Goal: Information Seeking & Learning: Learn about a topic

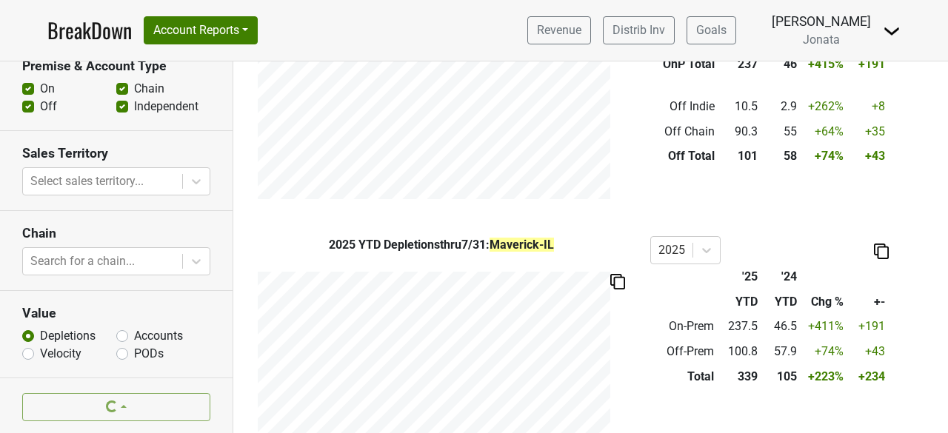
scroll to position [490, 0]
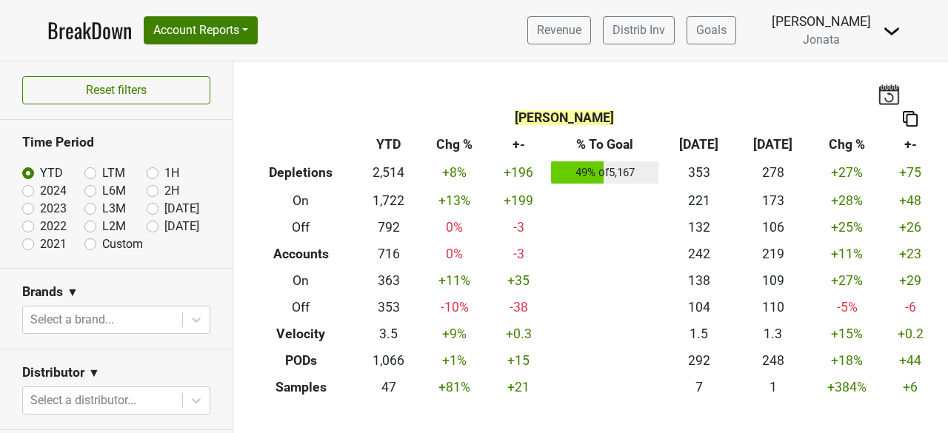
scroll to position [541, 0]
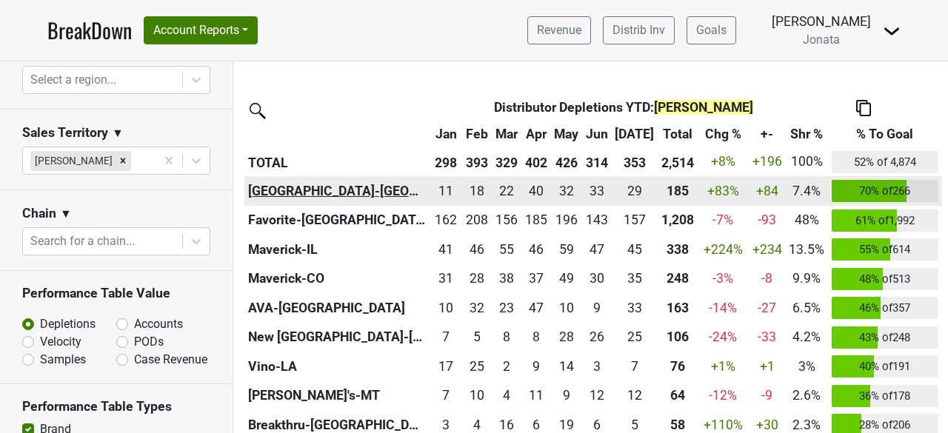
click at [274, 195] on th "[GEOGRAPHIC_DATA]-[GEOGRAPHIC_DATA]" at bounding box center [336, 191] width 185 height 30
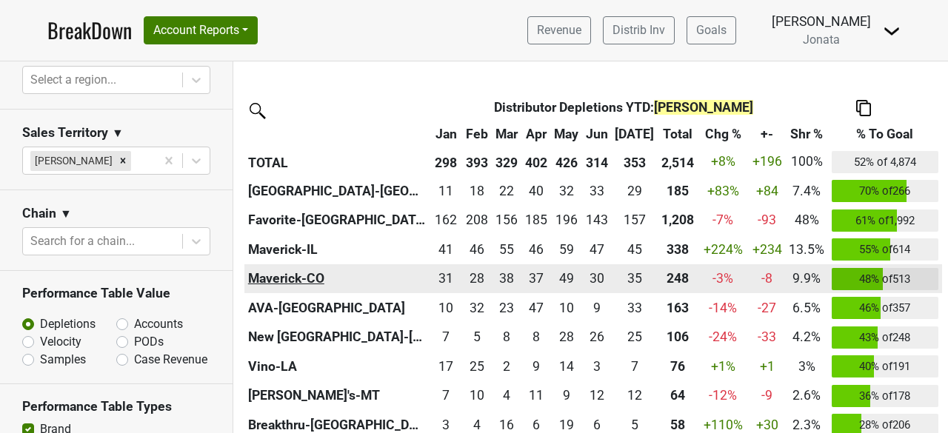
click at [270, 276] on th "Maverick-CO" at bounding box center [336, 279] width 185 height 30
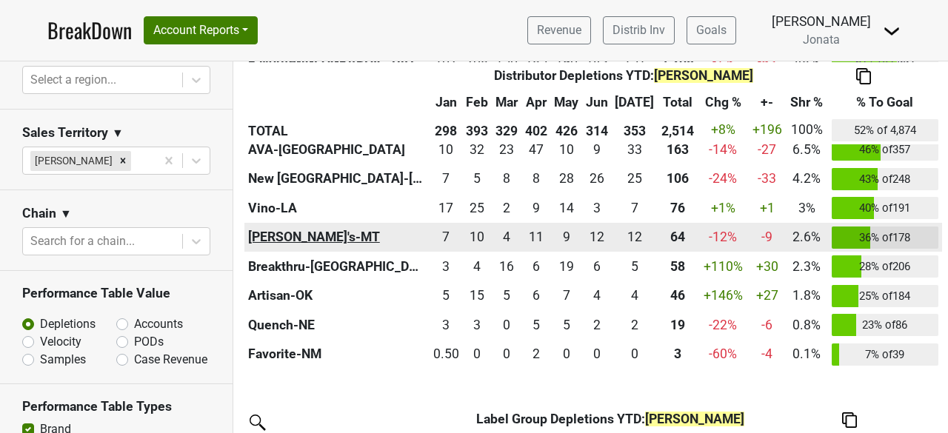
scroll to position [708, 0]
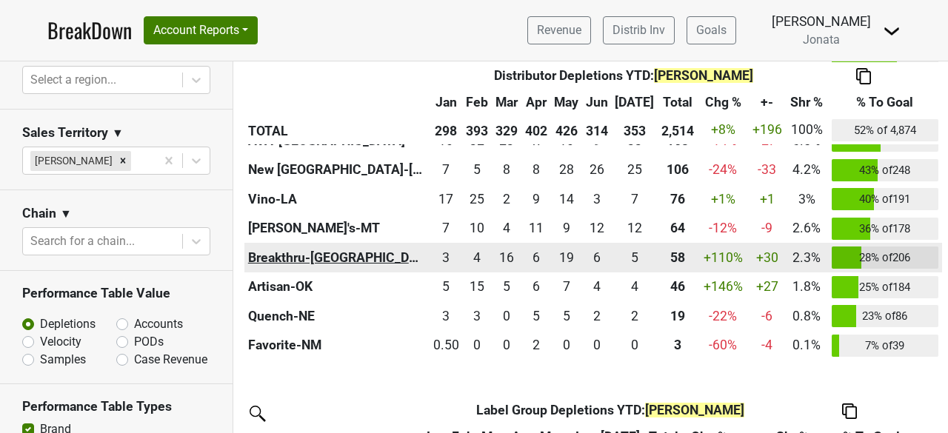
click at [277, 243] on th "Breakthru-MO" at bounding box center [336, 258] width 185 height 30
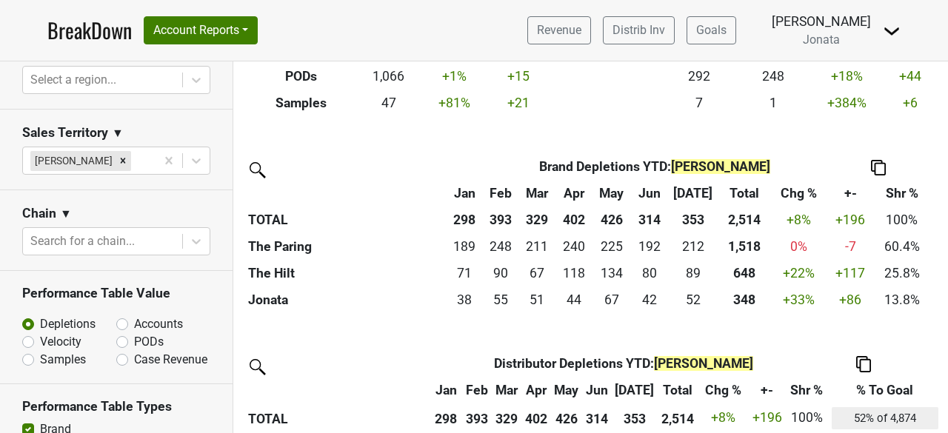
scroll to position [284, 0]
click at [189, 244] on icon at bounding box center [196, 241] width 15 height 15
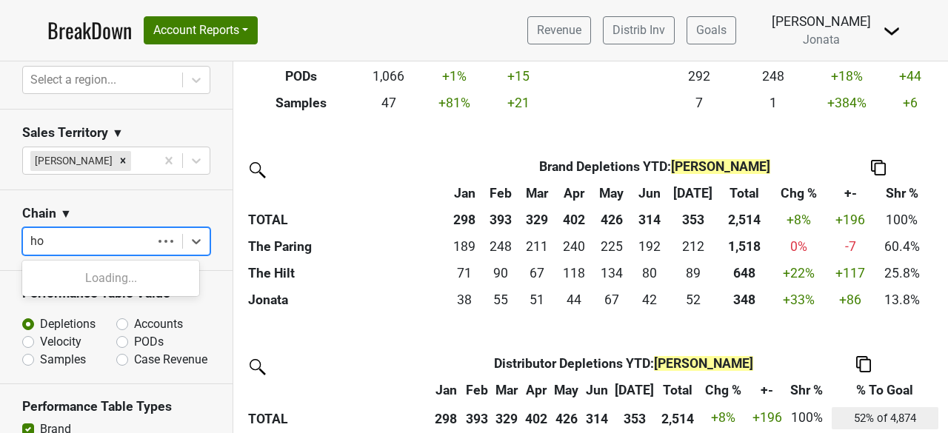
type input "hog"
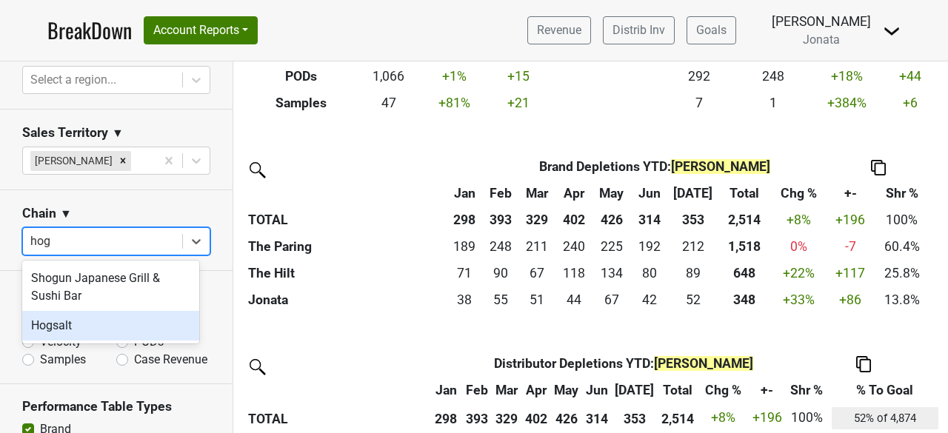
click at [71, 325] on div "Hogsalt" at bounding box center [110, 326] width 177 height 30
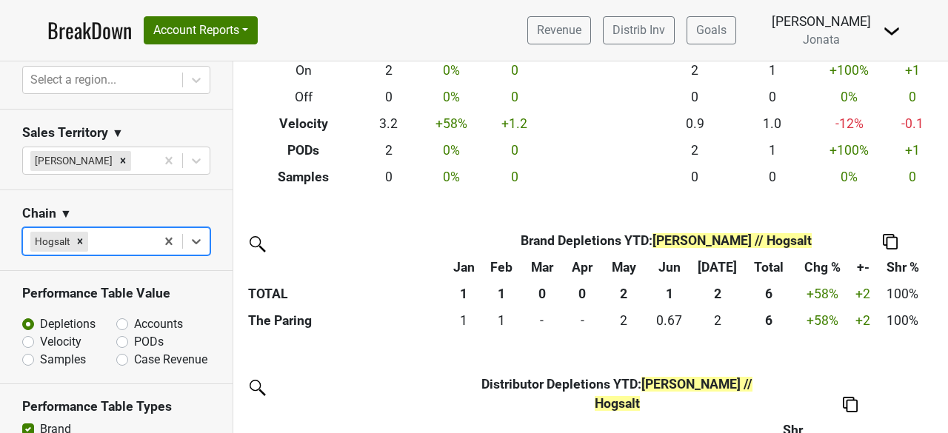
scroll to position [0, 0]
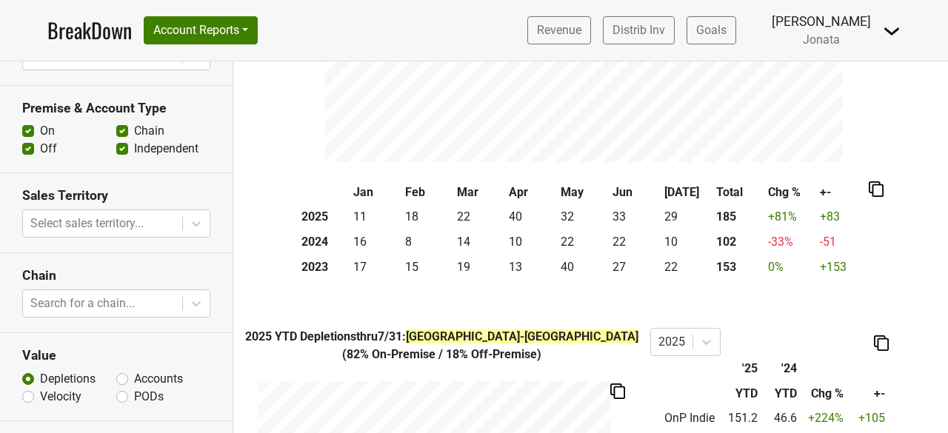
scroll to position [342, 0]
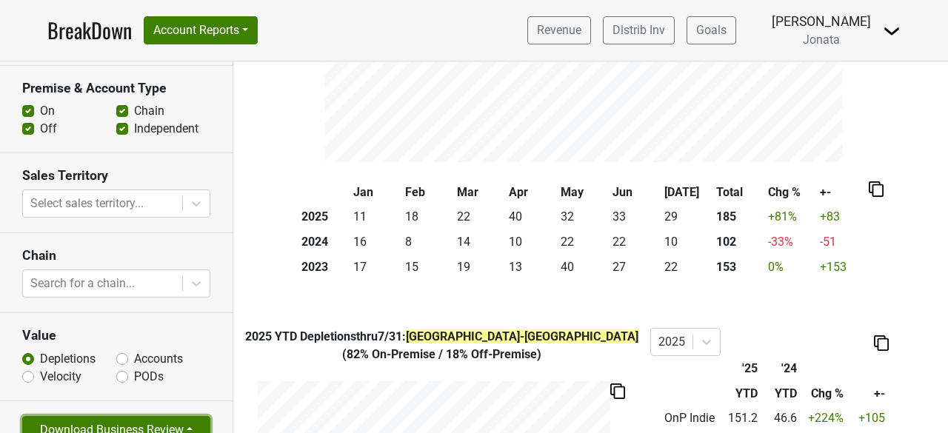
click at [99, 416] on button "Download Business Review" at bounding box center [116, 430] width 188 height 28
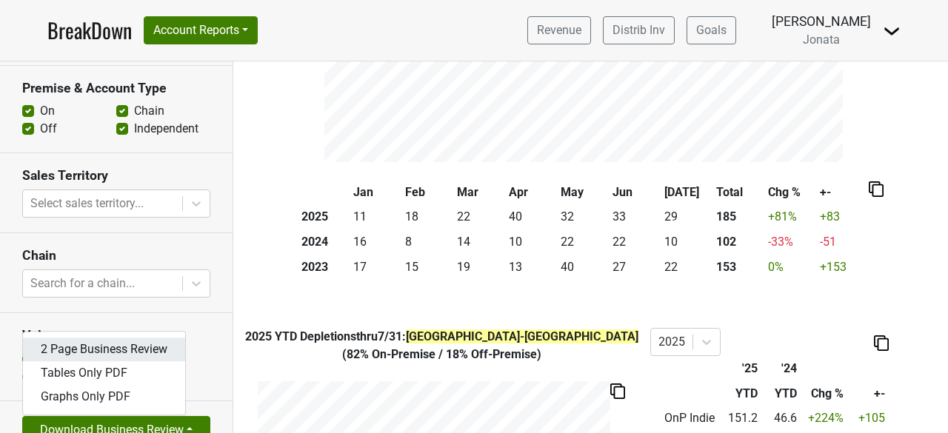
click at [110, 338] on link "2 Page Business Review" at bounding box center [104, 350] width 162 height 24
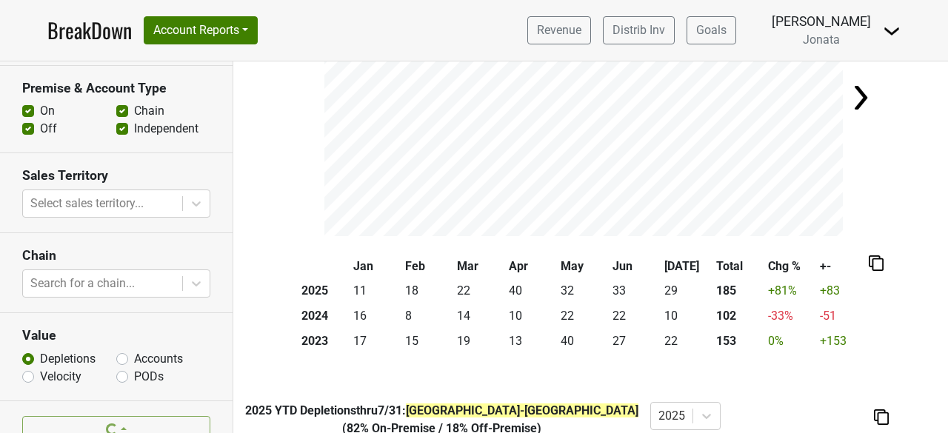
scroll to position [112, 0]
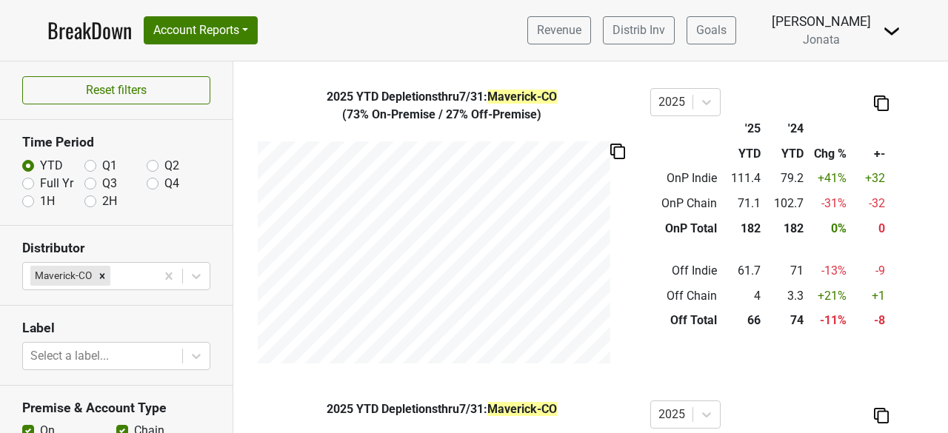
scroll to position [481, 0]
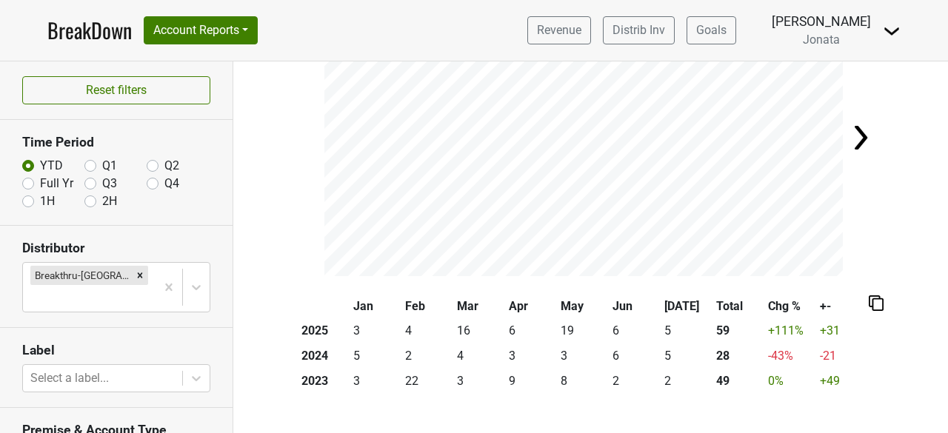
scroll to position [113, 0]
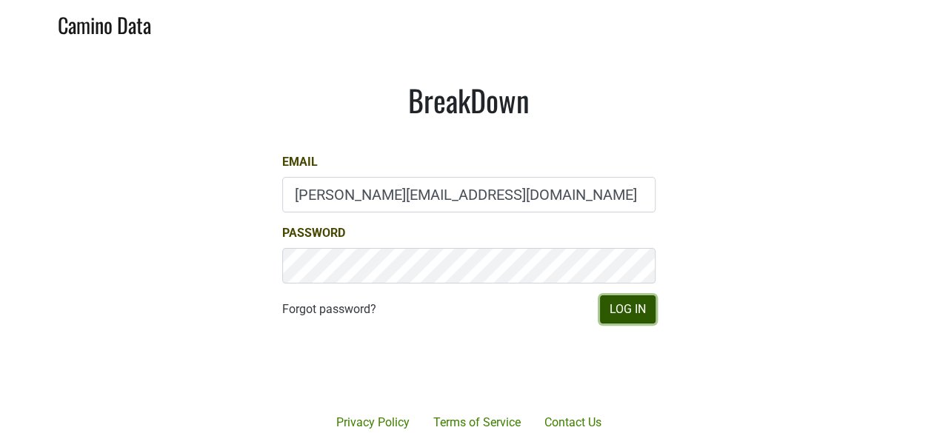
click at [630, 316] on button "Log In" at bounding box center [628, 310] width 56 height 28
click at [624, 314] on button "Log In" at bounding box center [628, 310] width 56 height 28
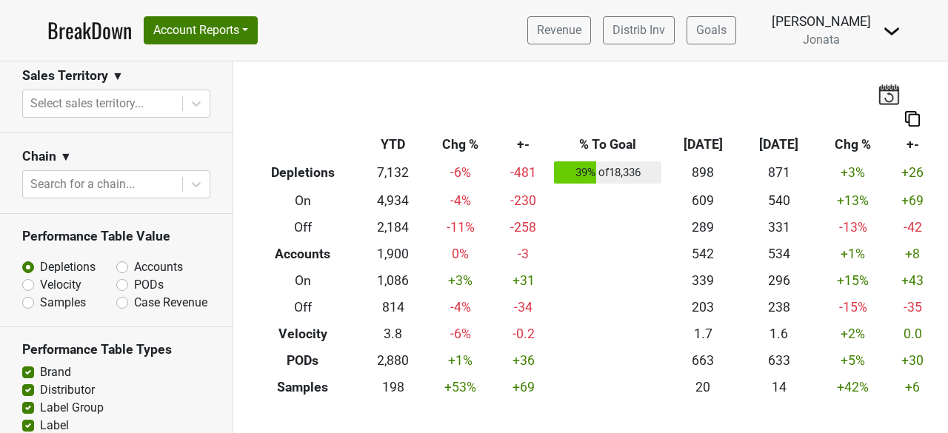
scroll to position [779, 0]
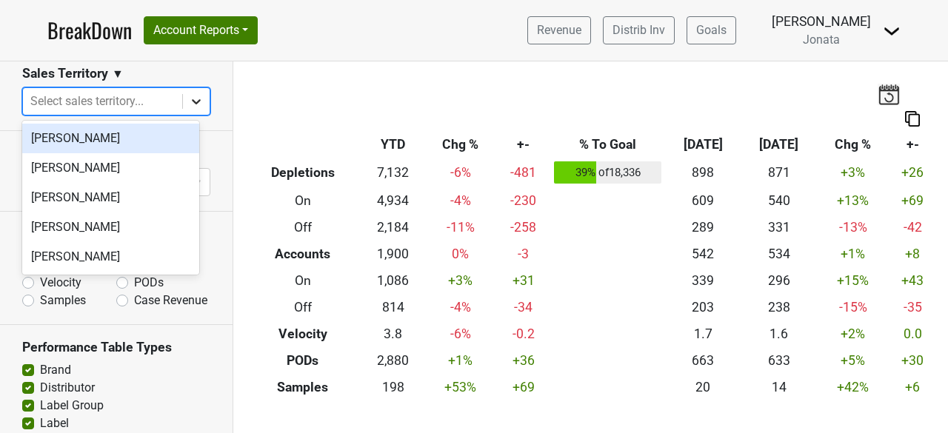
click at [188, 90] on div at bounding box center [196, 101] width 27 height 27
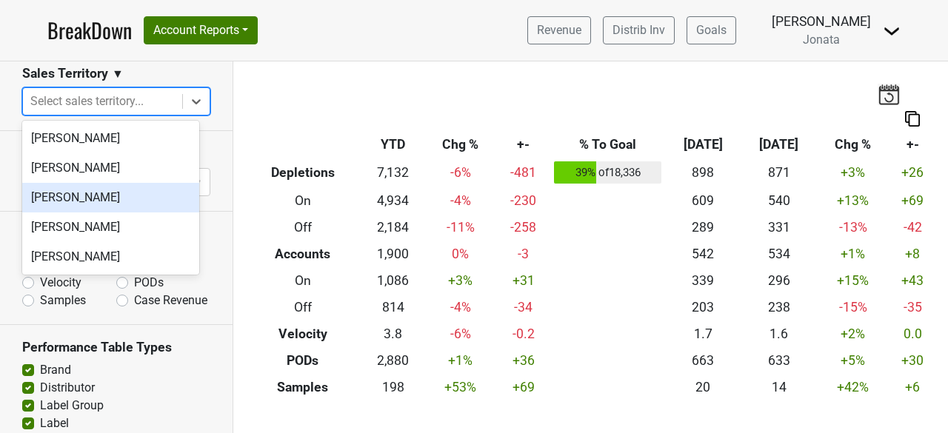
click at [58, 204] on div "[PERSON_NAME]" at bounding box center [110, 198] width 177 height 30
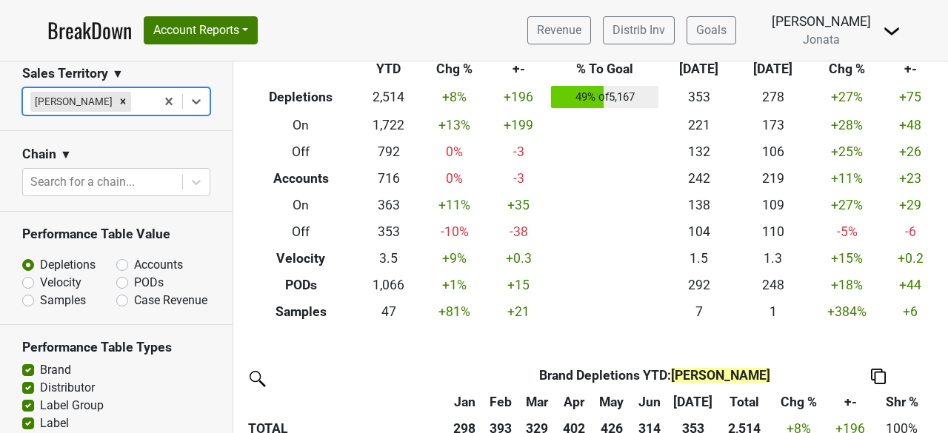
scroll to position [0, 0]
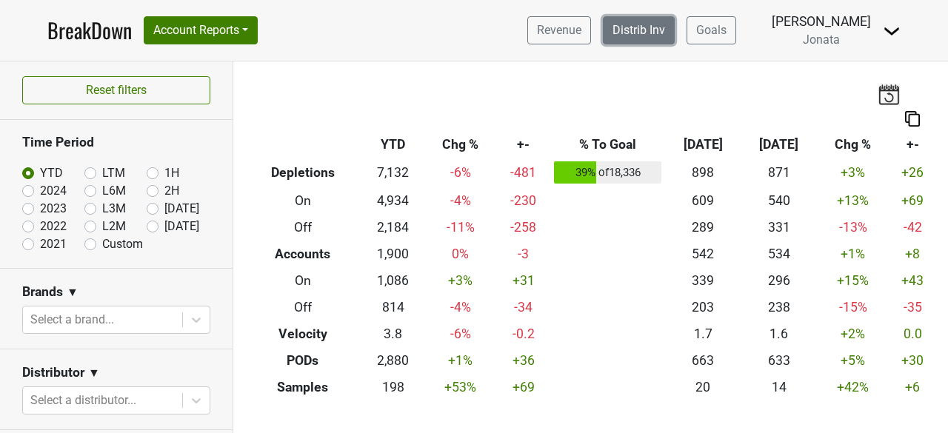
click at [671, 30] on link "Distrib Inv" at bounding box center [639, 30] width 72 height 28
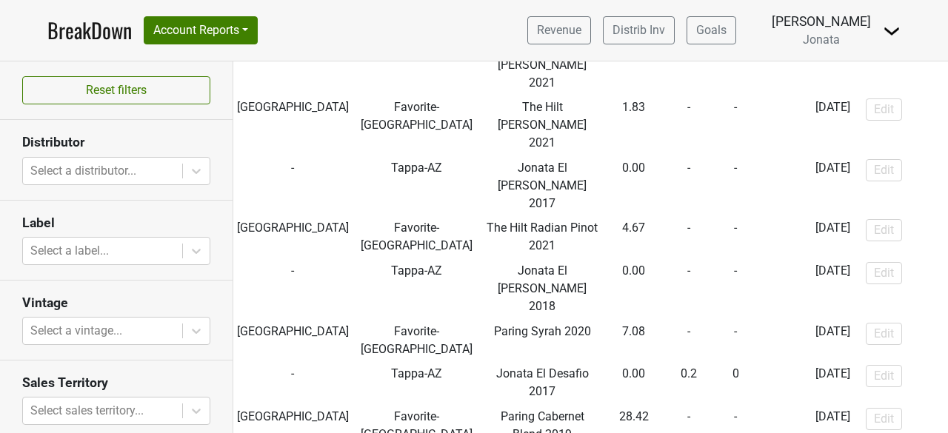
scroll to position [1359, 0]
